Goal: Book appointment/travel/reservation

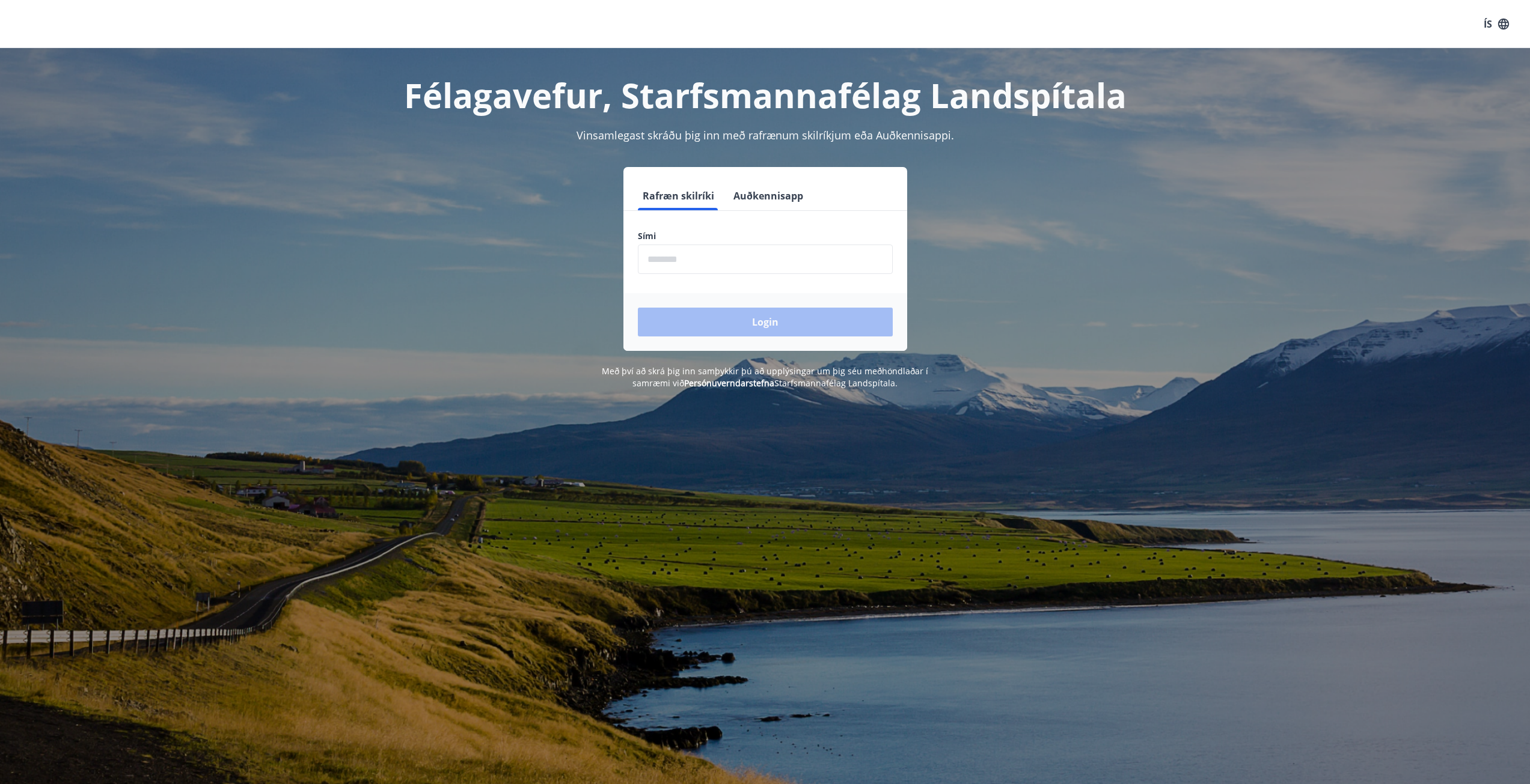
click at [683, 254] on input "phone" at bounding box center [766, 259] width 255 height 29
type input "********"
click at [766, 324] on button "Login" at bounding box center [766, 322] width 255 height 29
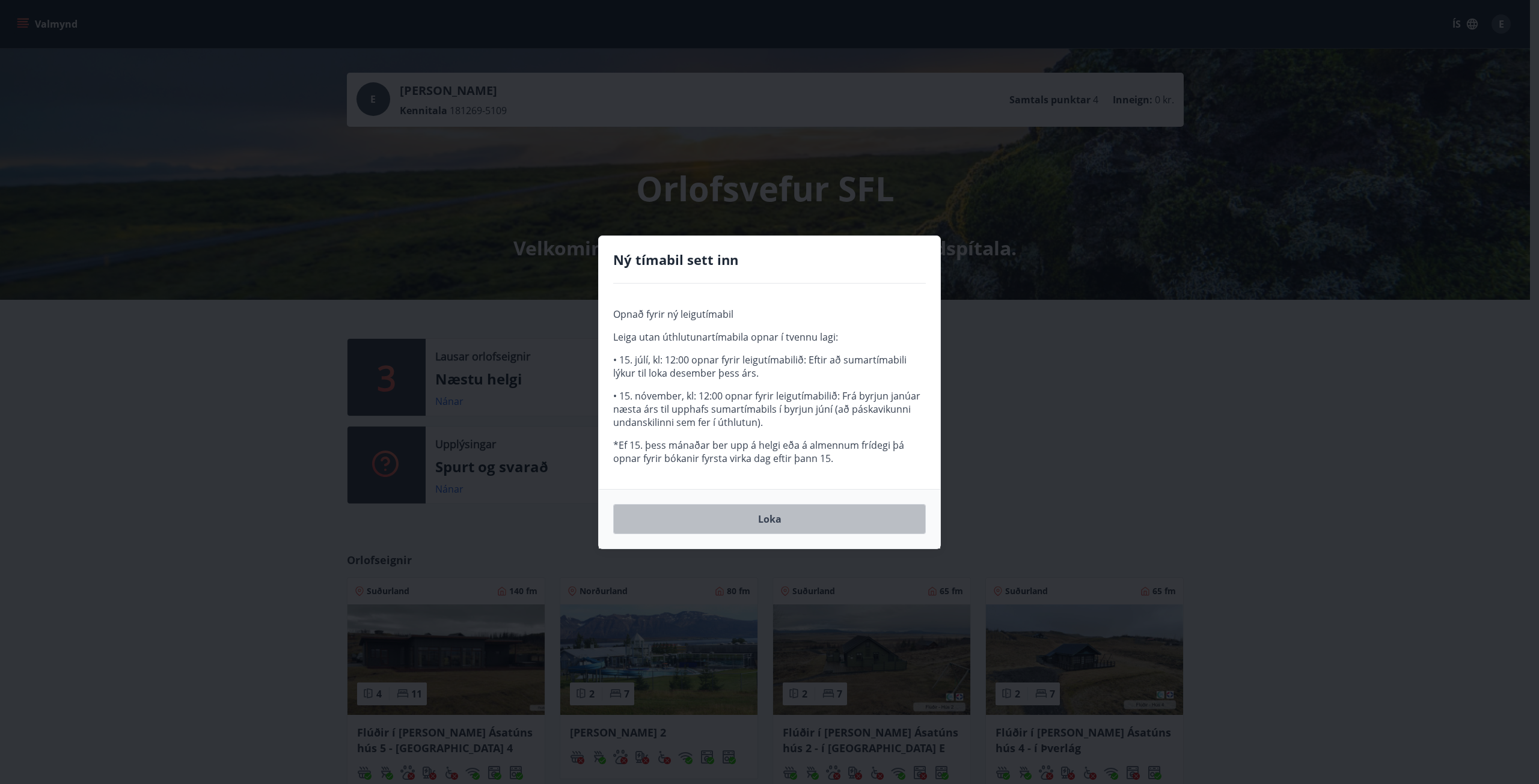
click at [765, 524] on button "Loka" at bounding box center [769, 519] width 312 height 30
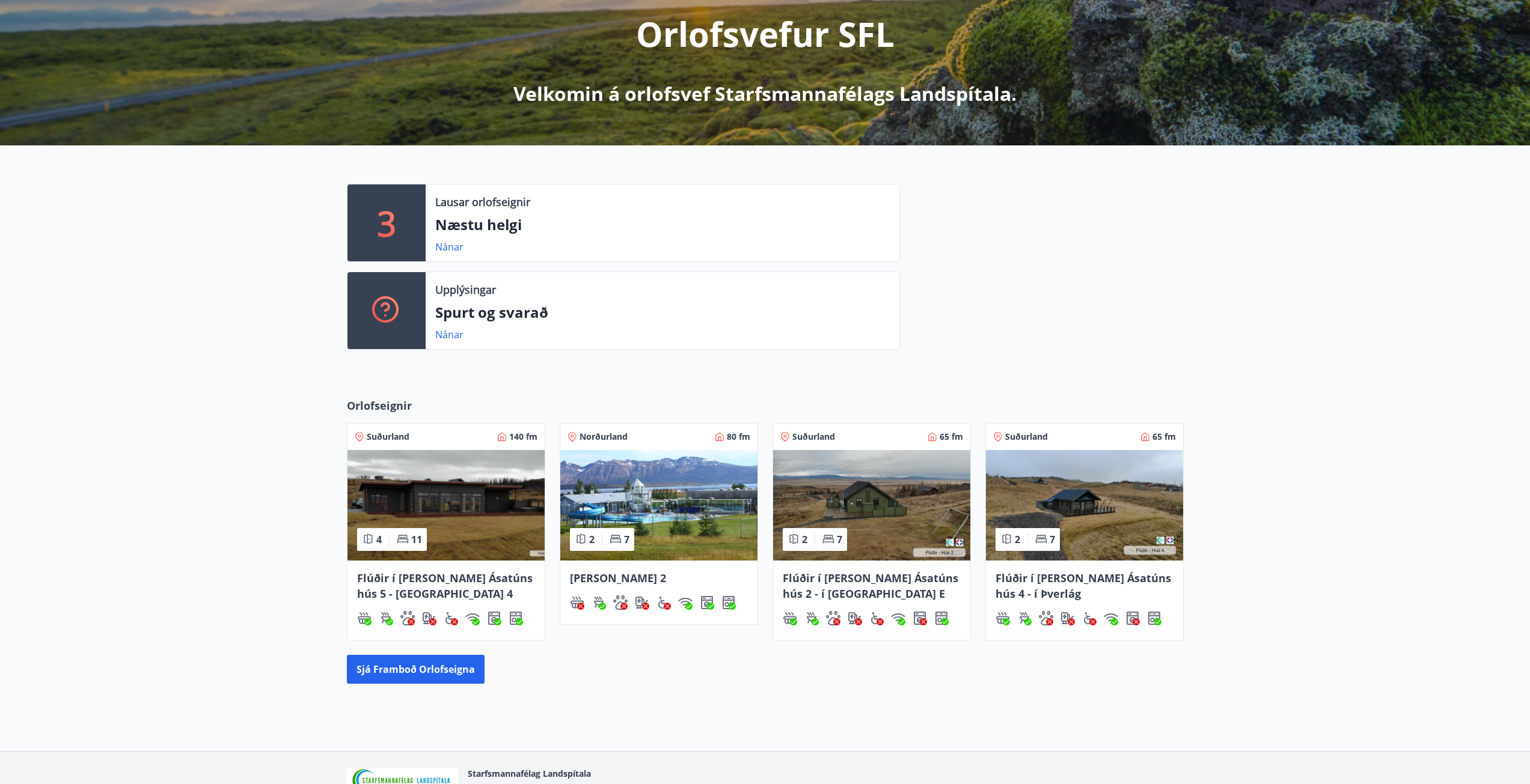
scroll to position [223, 0]
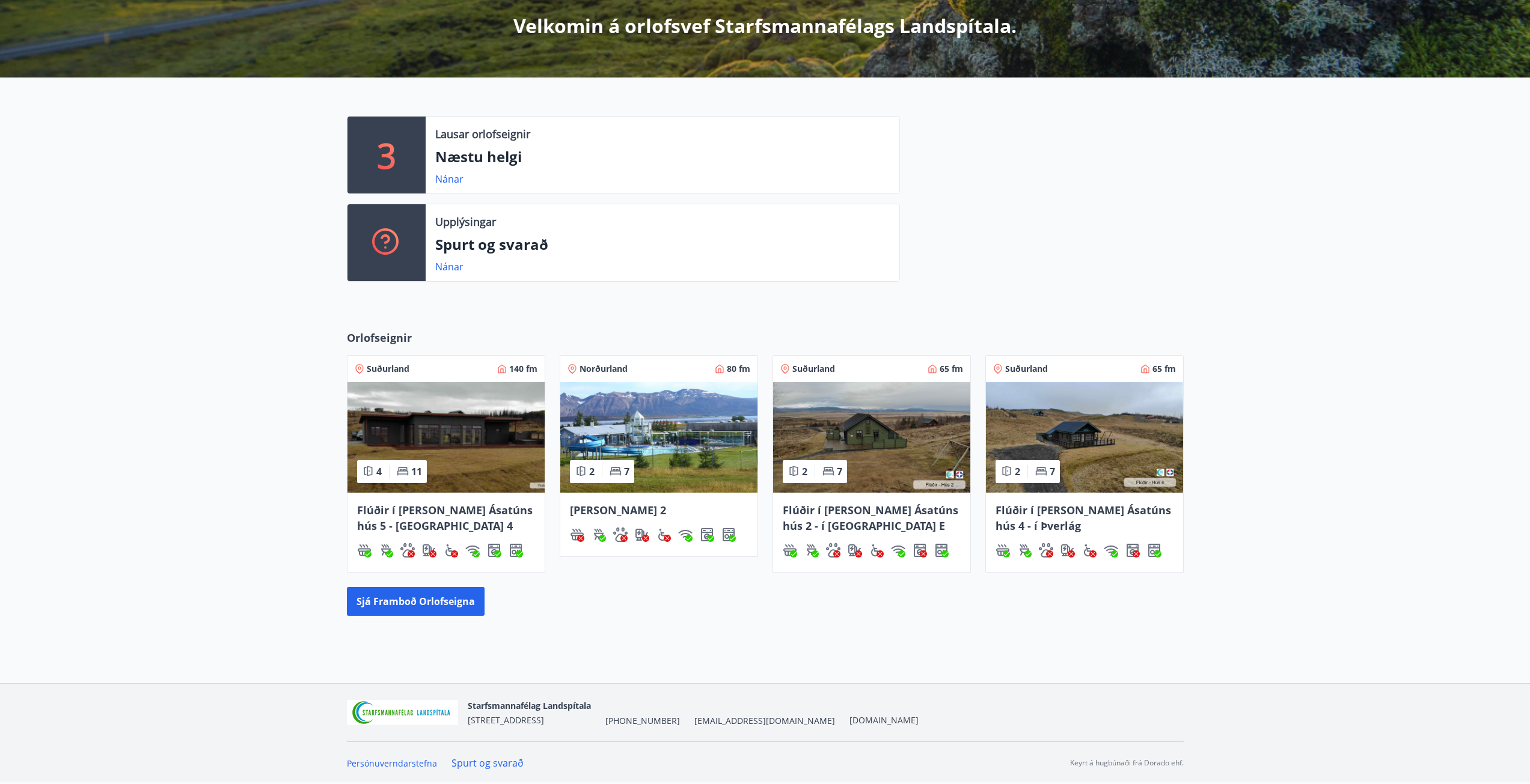
click at [390, 421] on img at bounding box center [446, 437] width 197 height 110
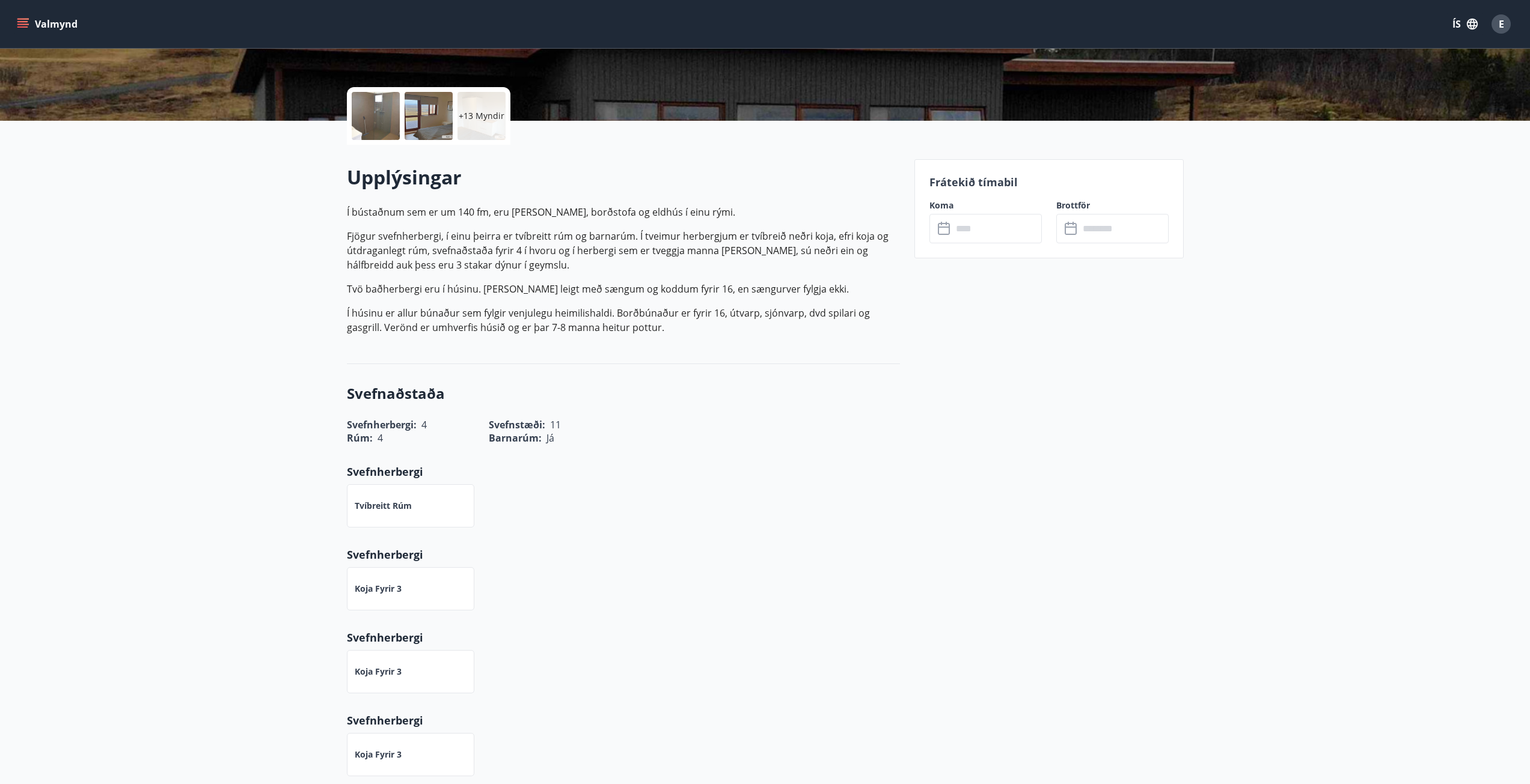
scroll to position [240, 0]
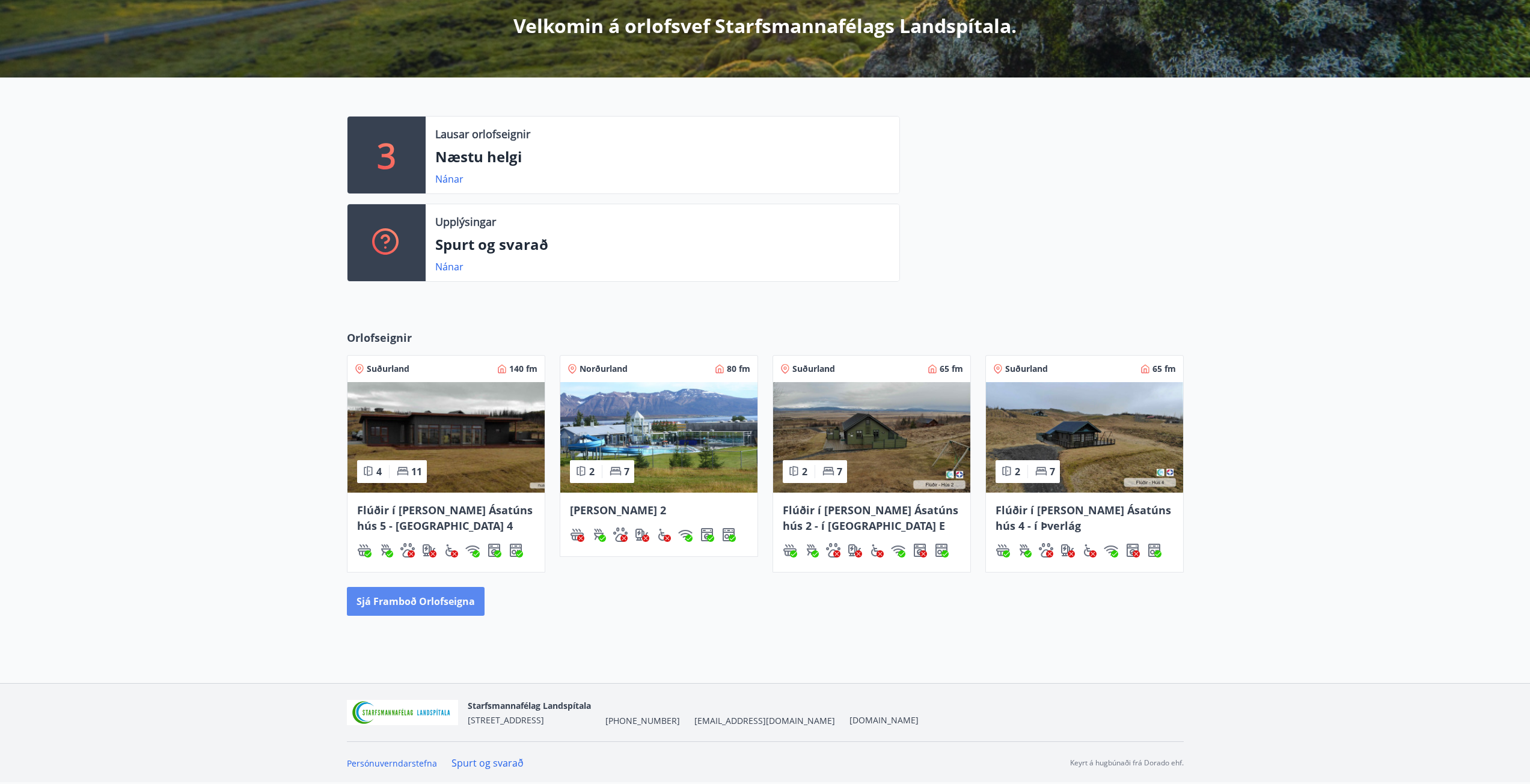
click at [410, 603] on button "Sjá framboð orlofseigna" at bounding box center [415, 601] width 137 height 29
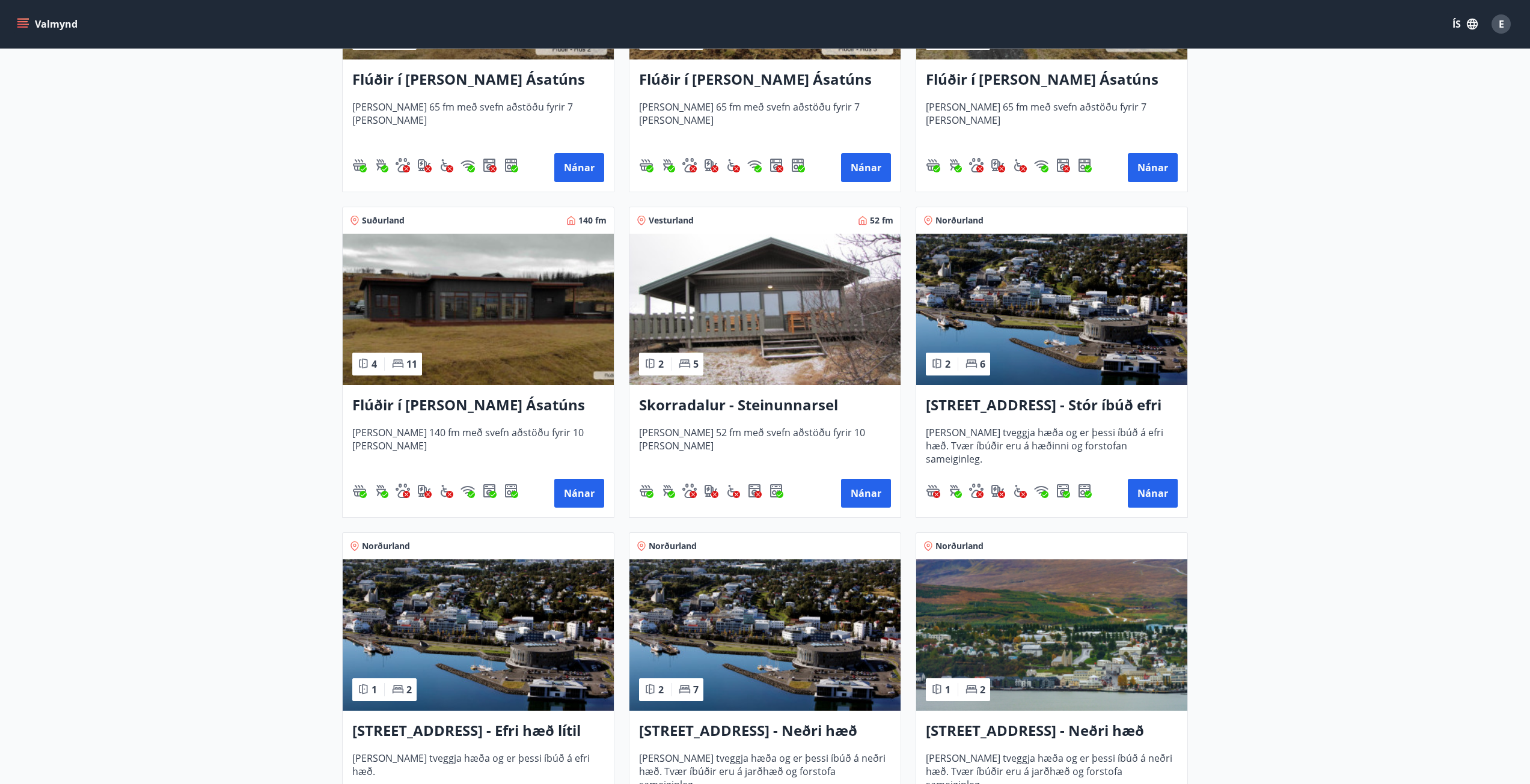
scroll to position [721, 0]
click at [1152, 494] on button "Nánar" at bounding box center [1153, 493] width 50 height 29
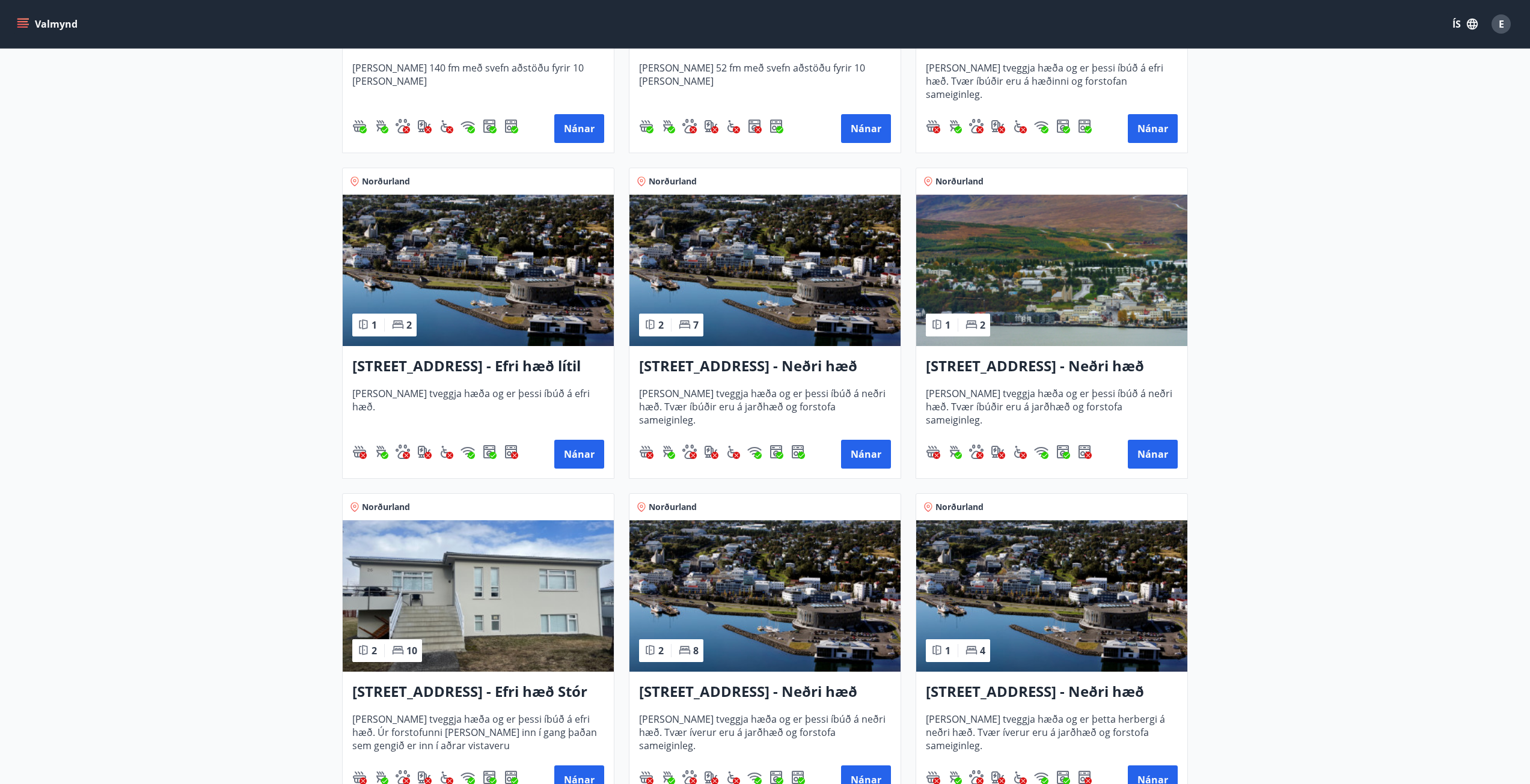
scroll to position [1082, 0]
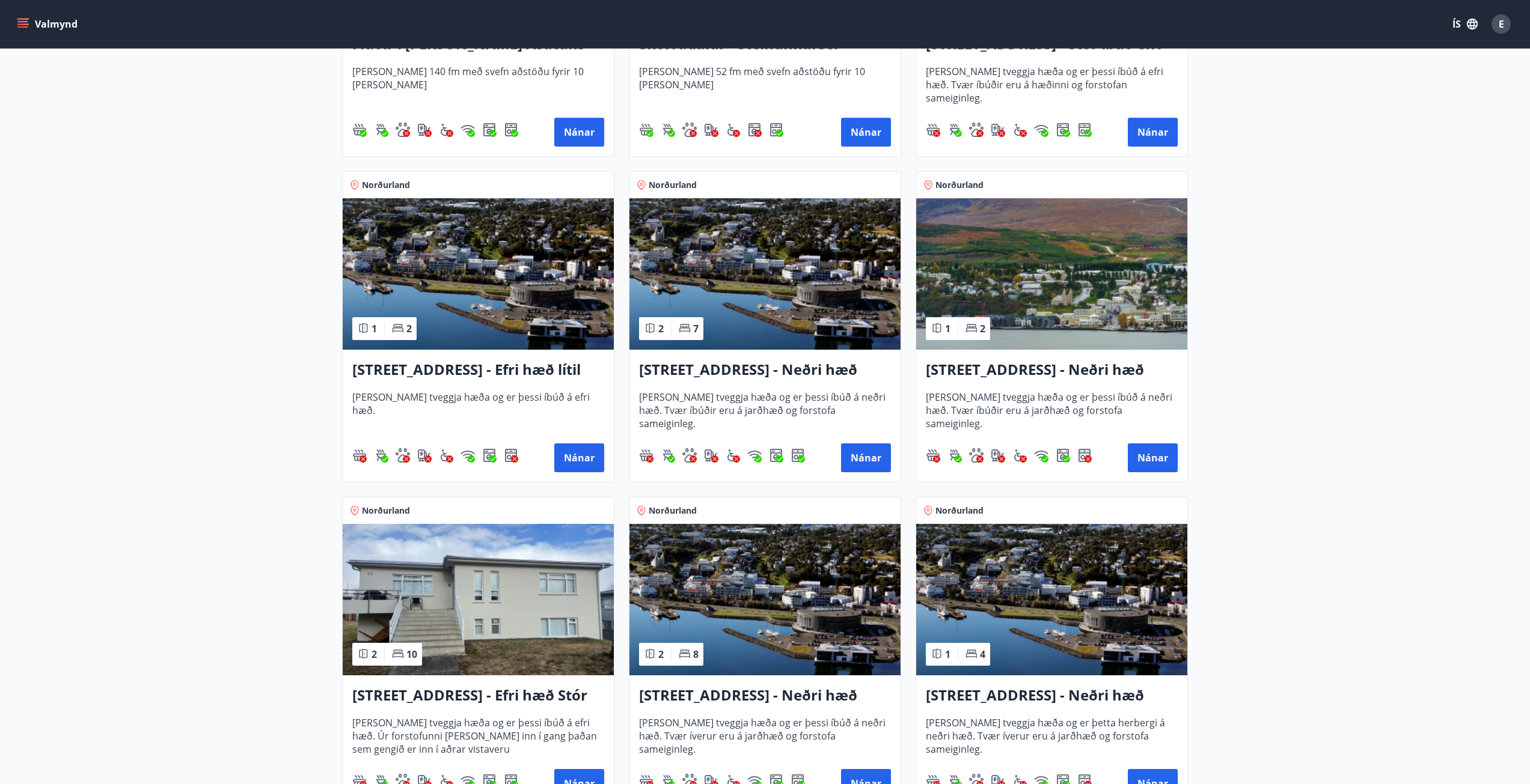
click at [1057, 266] on img at bounding box center [1052, 273] width 271 height 151
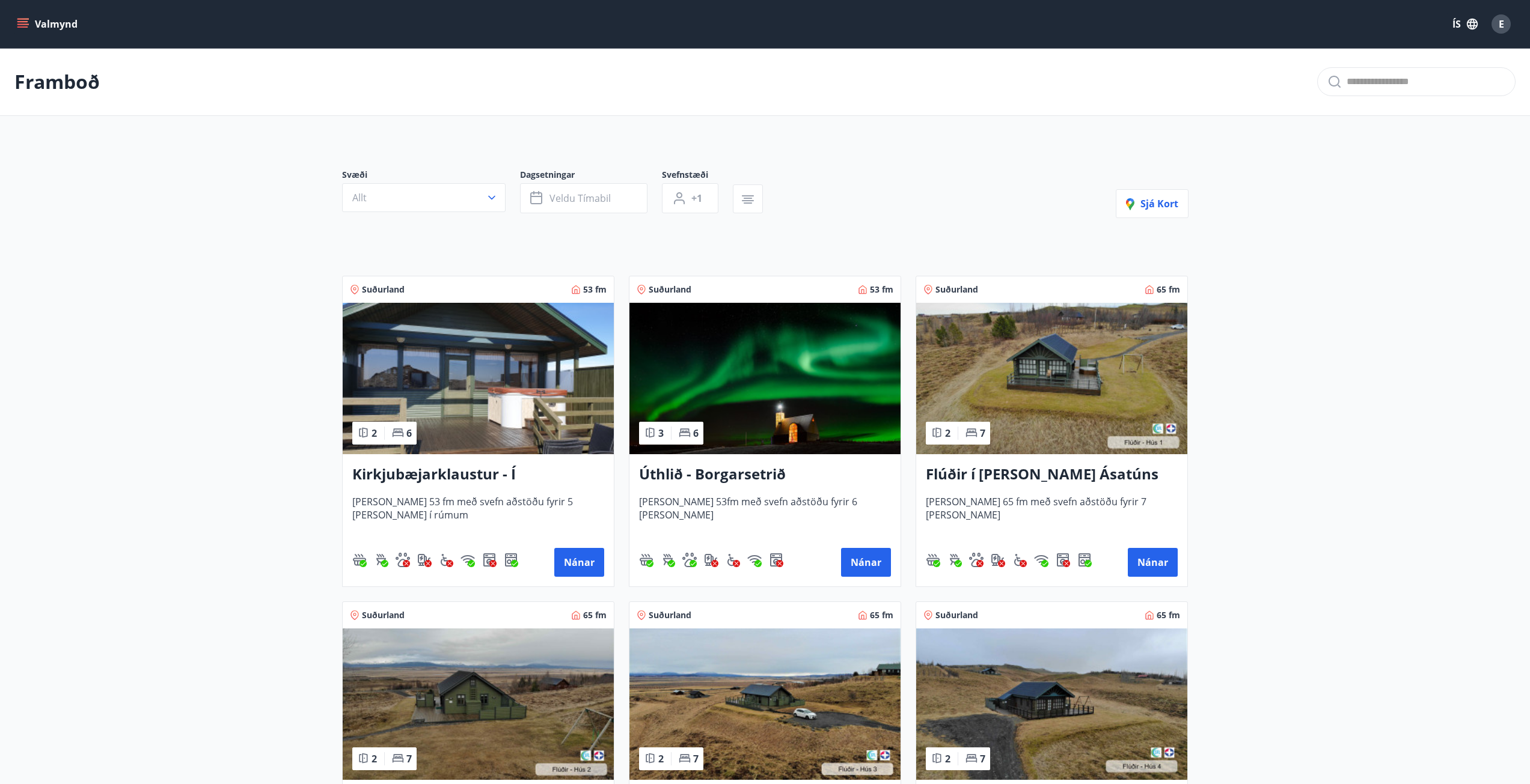
click at [21, 23] on icon "menu" at bounding box center [23, 24] width 12 height 12
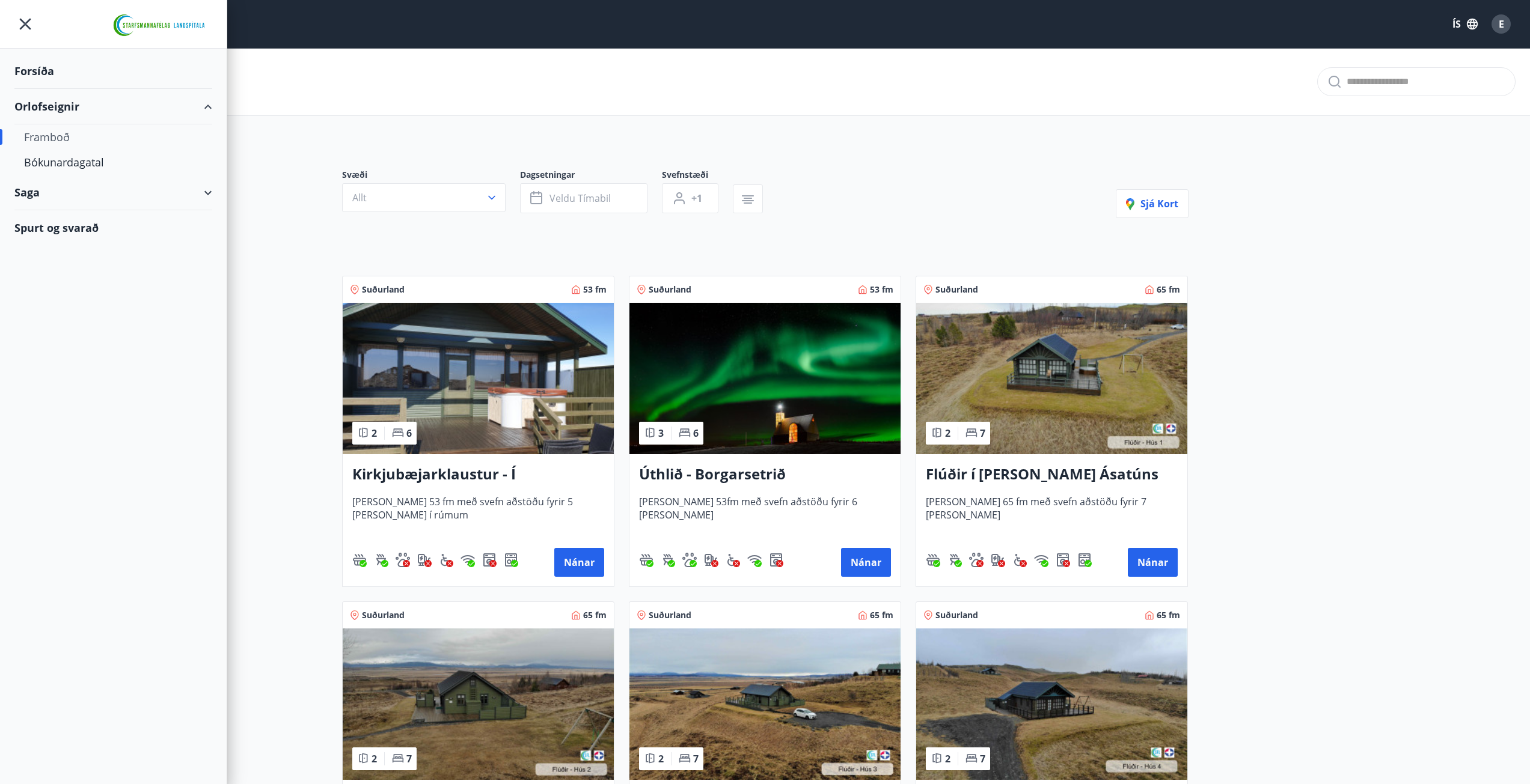
click at [50, 139] on div "Framboð" at bounding box center [113, 137] width 179 height 25
click at [46, 163] on div "Bókunardagatal" at bounding box center [113, 162] width 179 height 25
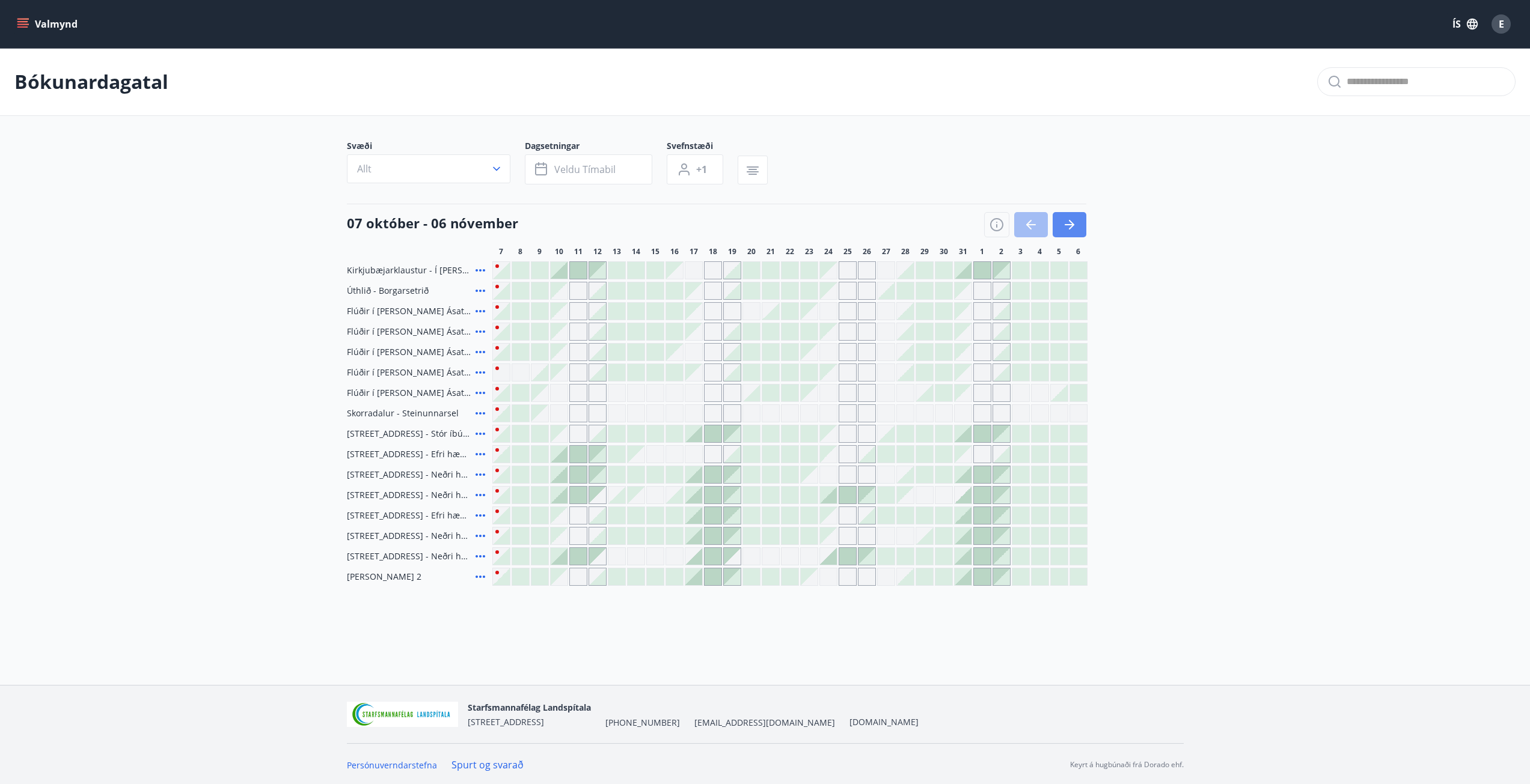
click at [1079, 223] on button "button" at bounding box center [1070, 225] width 34 height 25
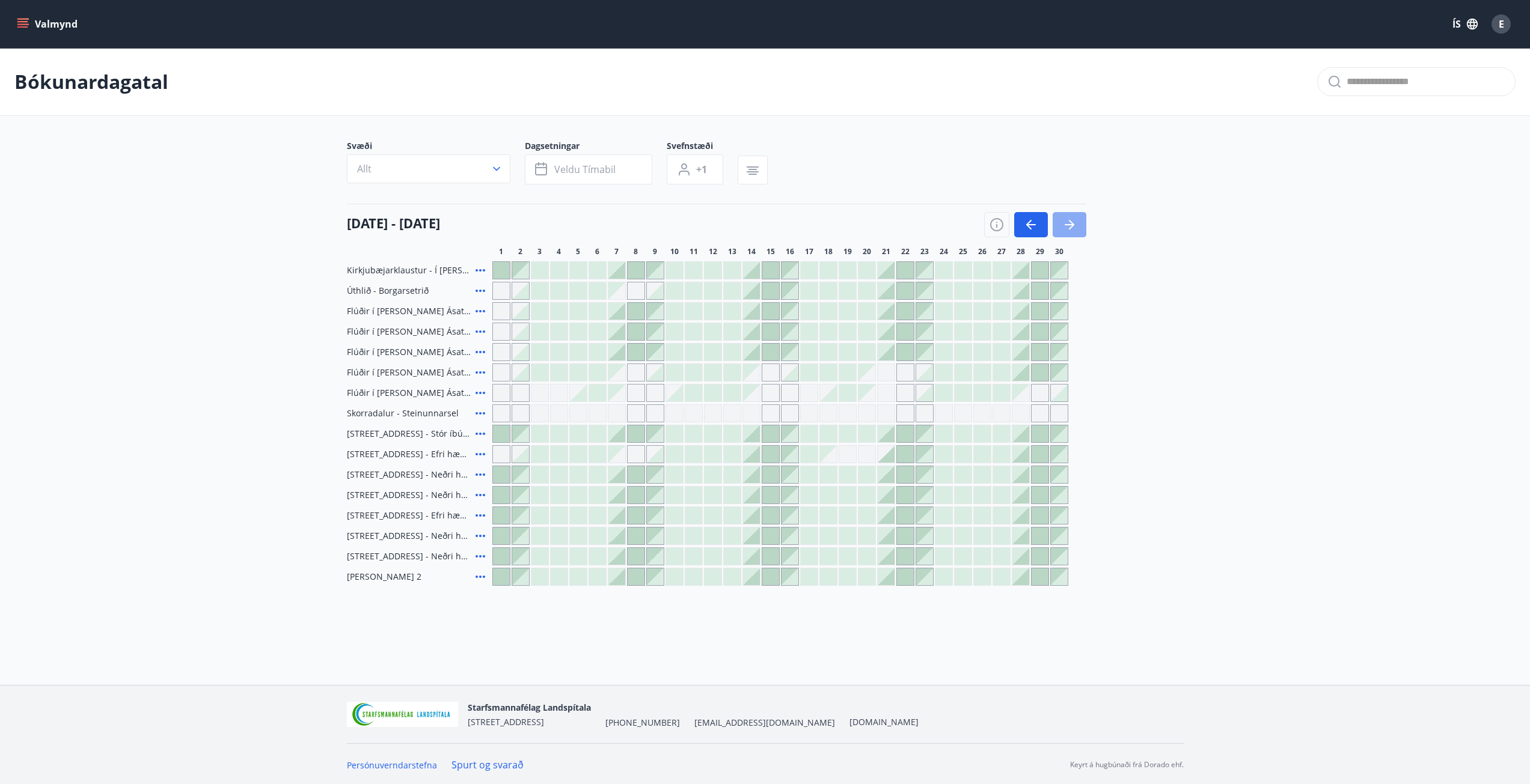
click at [1068, 224] on icon "button" at bounding box center [1069, 225] width 9 height 1
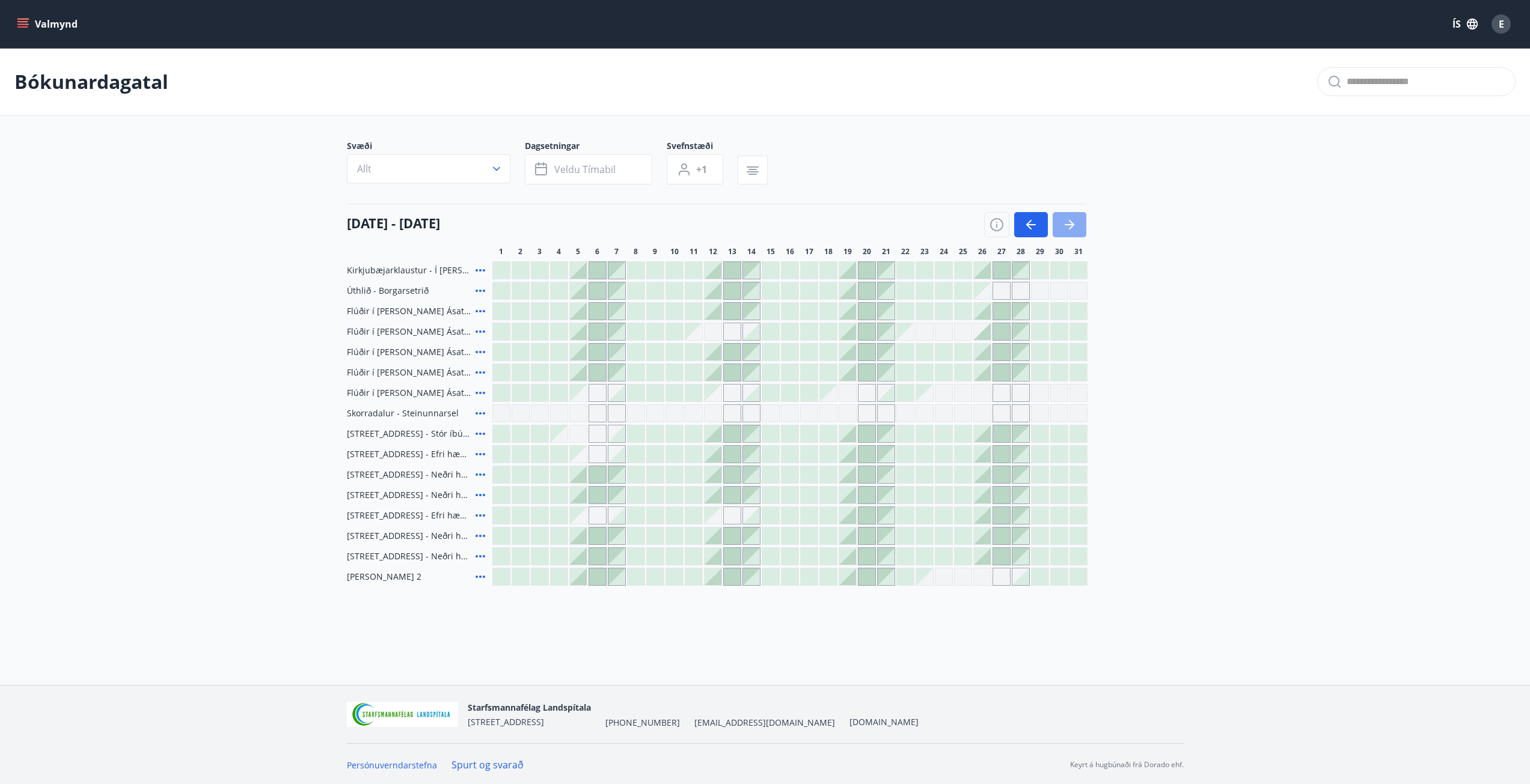
click at [1068, 224] on icon "button" at bounding box center [1069, 225] width 9 height 1
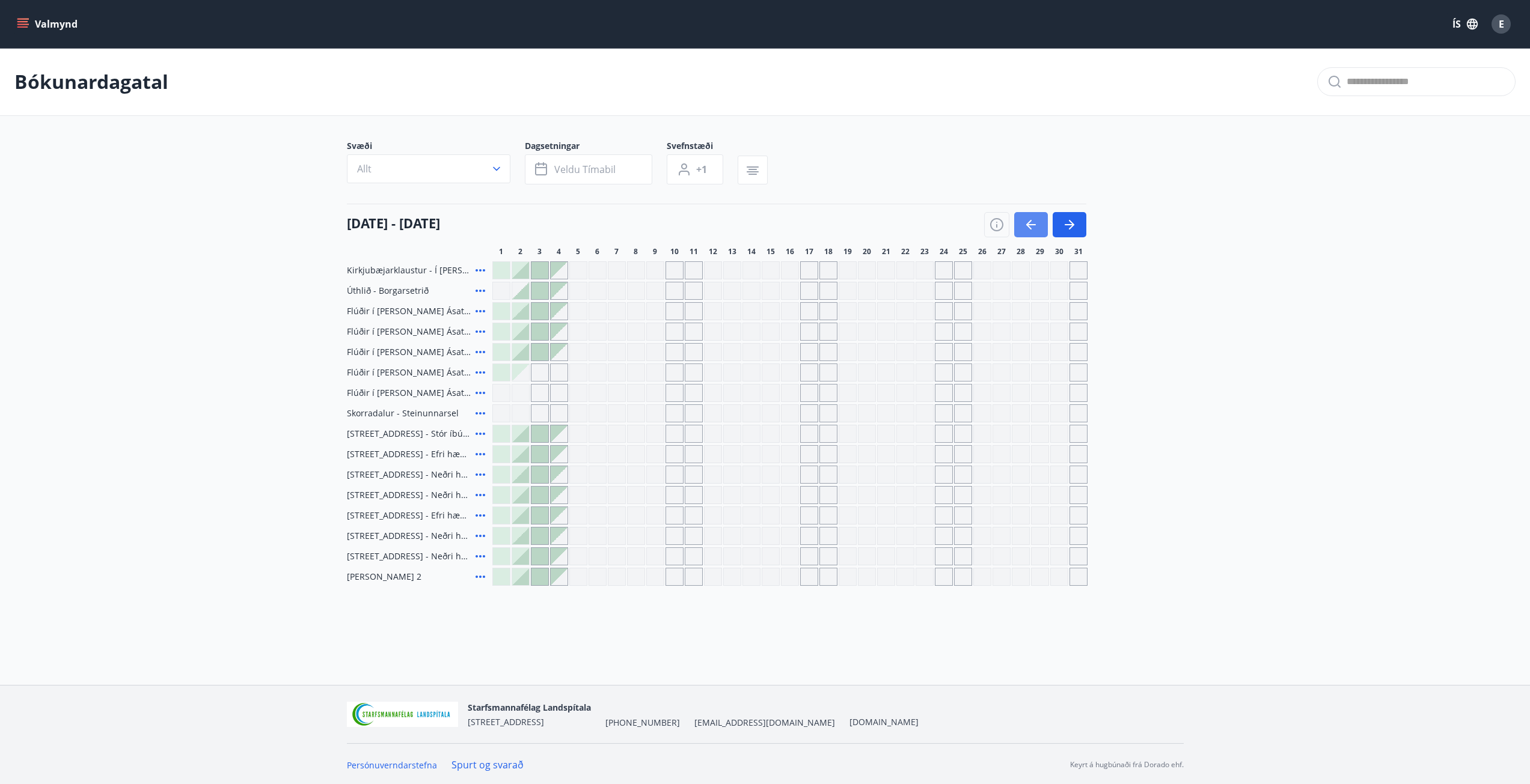
click at [1038, 218] on icon "button" at bounding box center [1031, 225] width 14 height 14
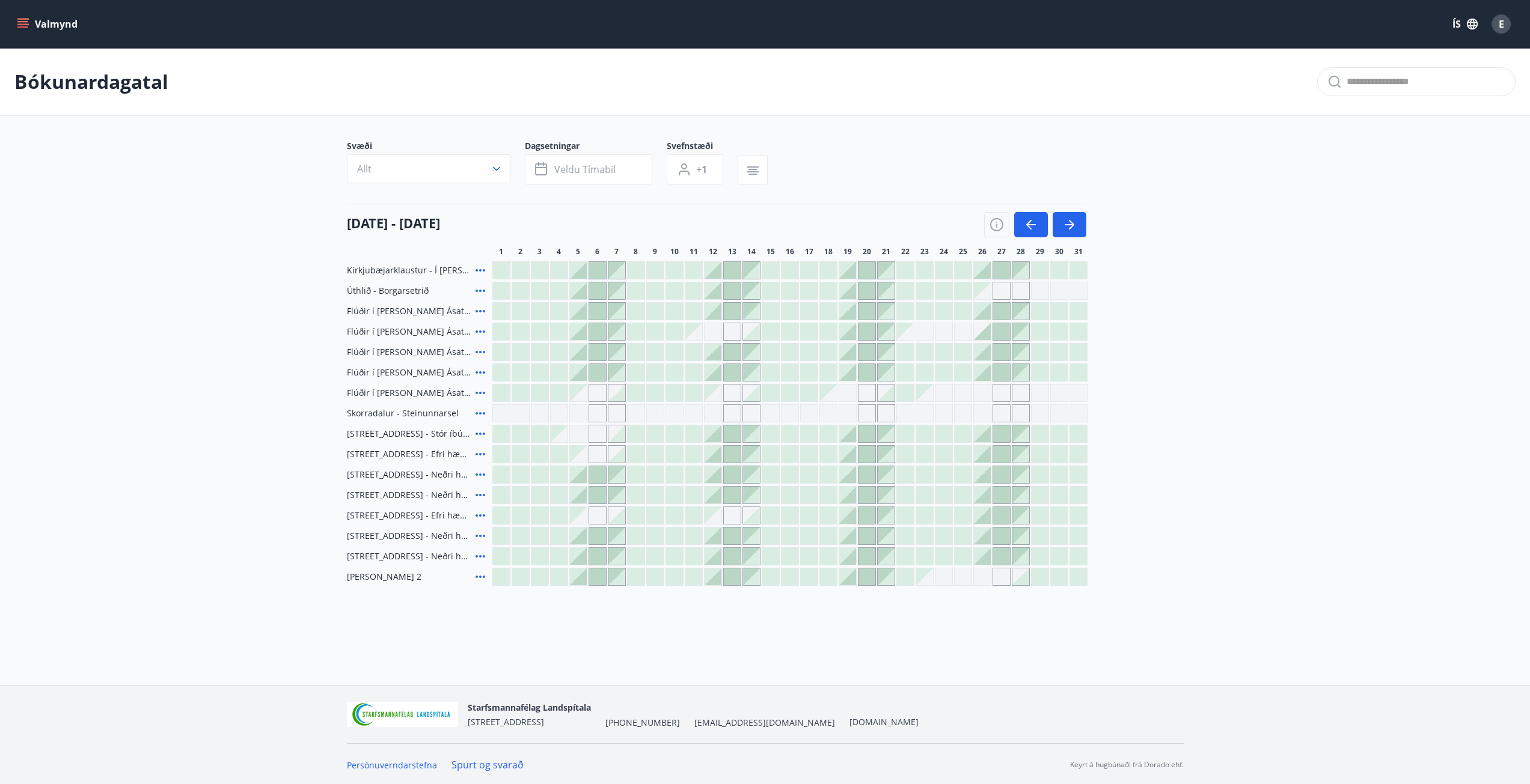
click at [500, 413] on div "Gráir dagar eru ekki bókanlegir" at bounding box center [501, 413] width 18 height 18
click at [500, 169] on icon "button" at bounding box center [496, 169] width 12 height 12
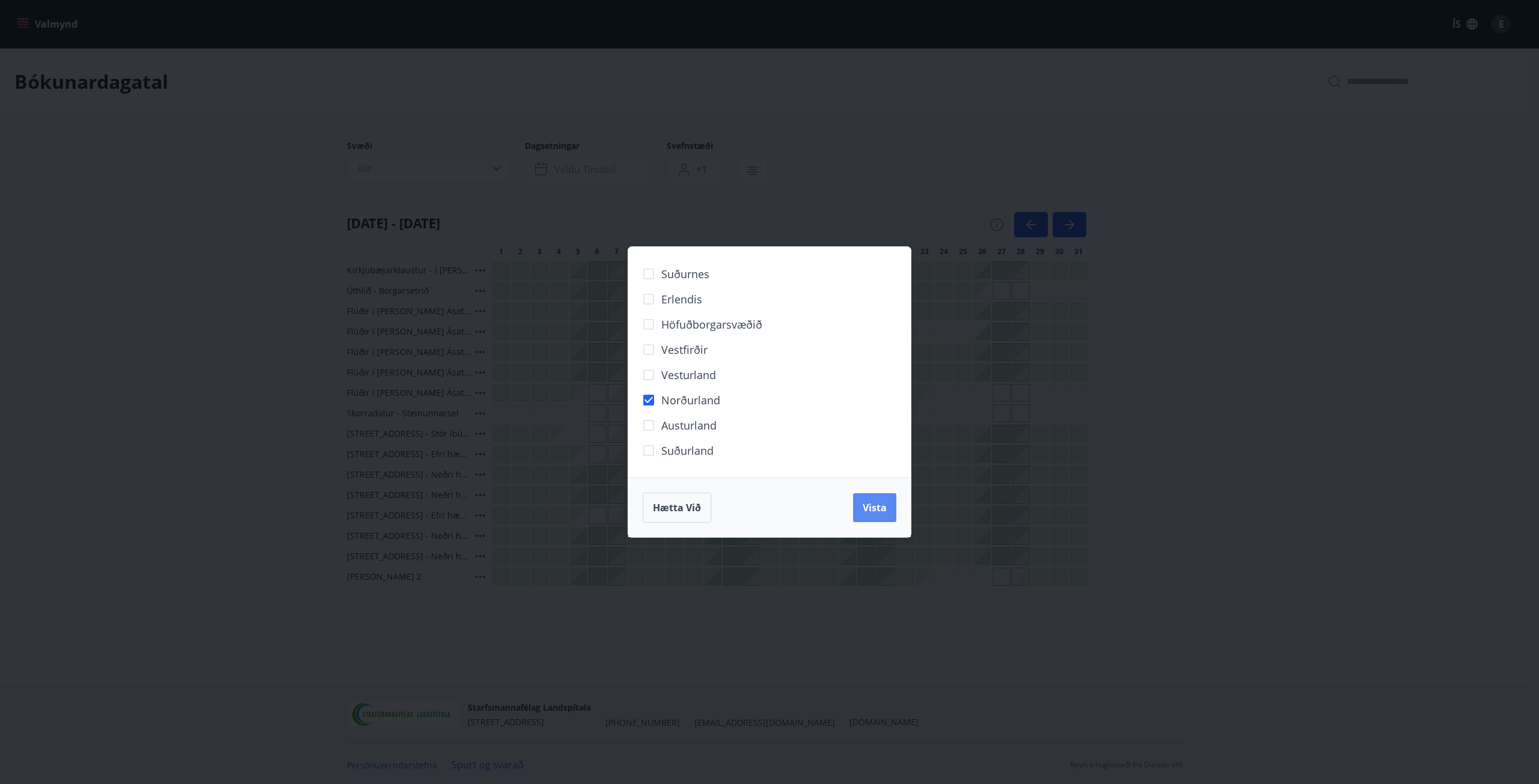
click at [886, 509] on span "Vista" at bounding box center [875, 507] width 24 height 13
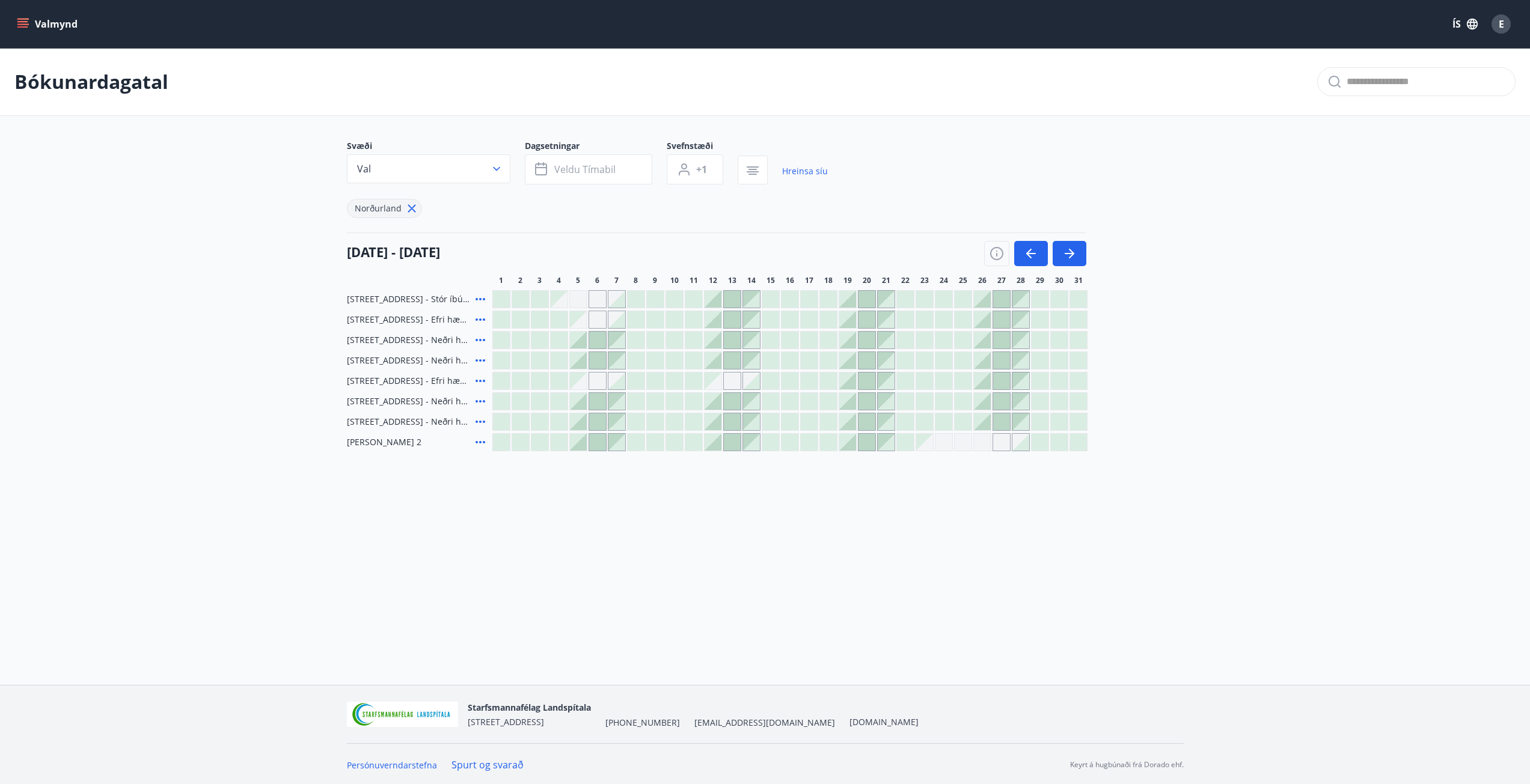
click at [907, 384] on div at bounding box center [906, 381] width 17 height 17
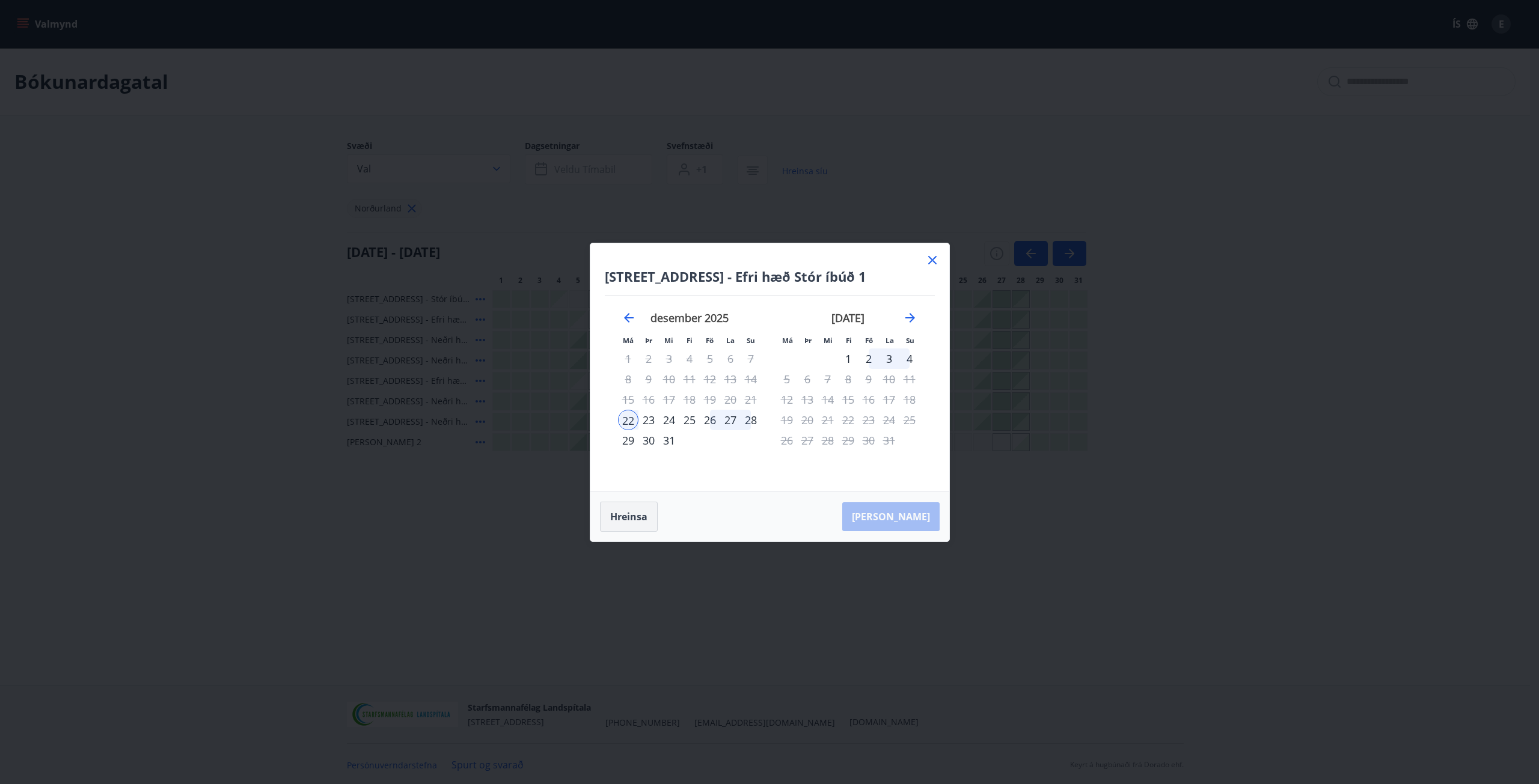
click at [623, 512] on button "Hreinsa" at bounding box center [629, 517] width 58 height 30
click at [931, 258] on icon at bounding box center [932, 260] width 8 height 8
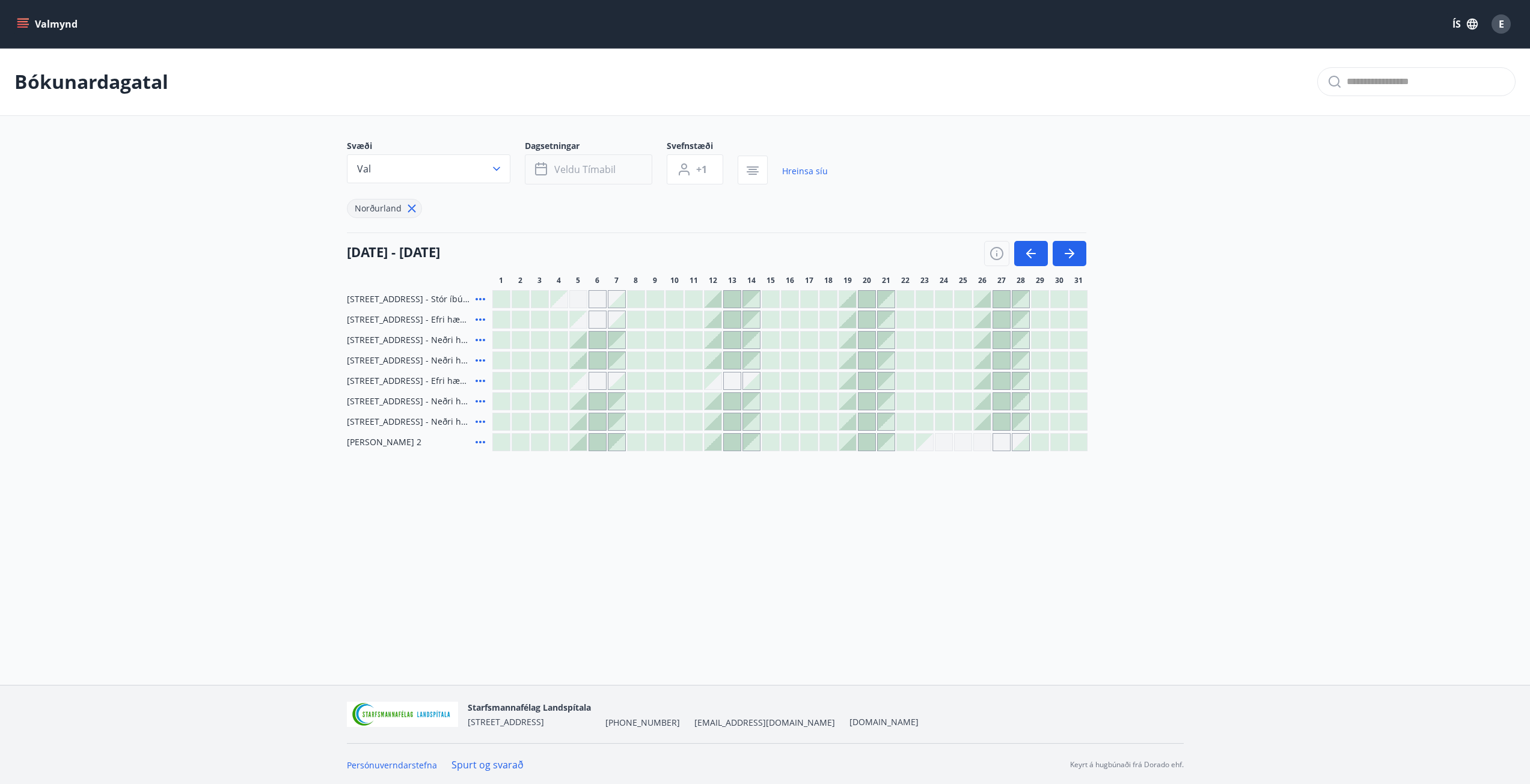
click at [560, 165] on span "Veldu tímabil" at bounding box center [585, 169] width 62 height 13
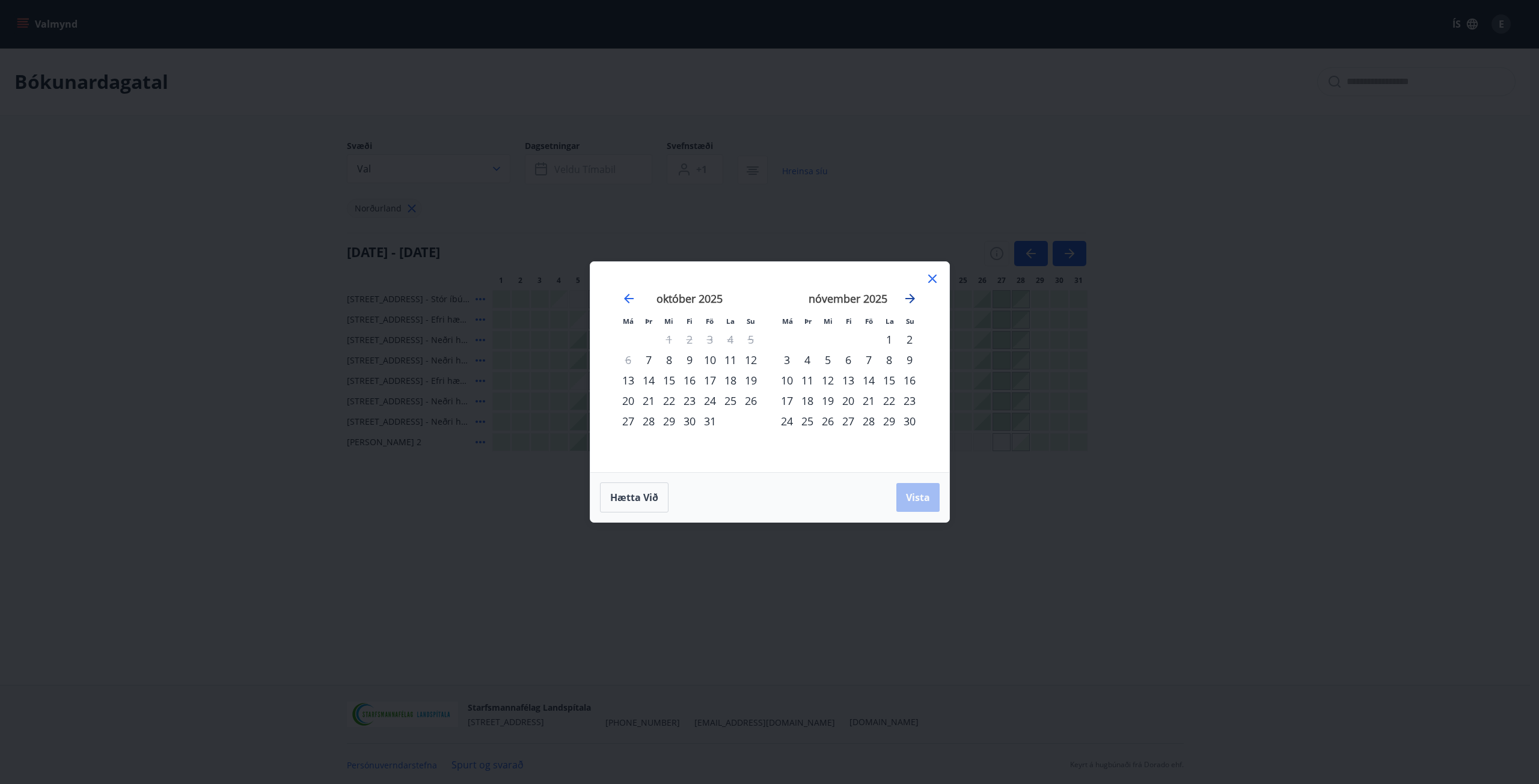
click at [911, 297] on icon "Move forward to switch to the next month." at bounding box center [910, 299] width 14 height 14
click at [789, 403] on div "22" at bounding box center [787, 401] width 21 height 21
click at [888, 398] on div "27" at bounding box center [889, 401] width 21 height 21
click at [914, 497] on span "Vista" at bounding box center [918, 497] width 24 height 13
